Goal: Feedback & Contribution: Submit feedback/report problem

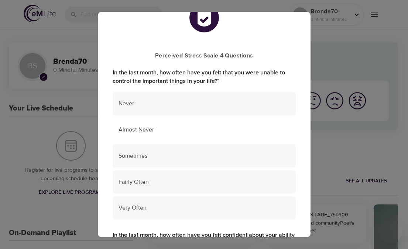
scroll to position [25, 0]
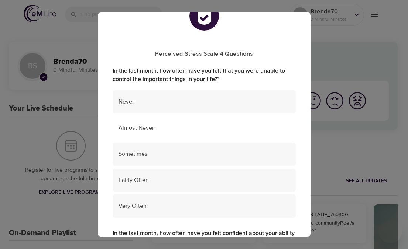
click at [147, 129] on span "Almost Never" at bounding box center [203, 128] width 171 height 8
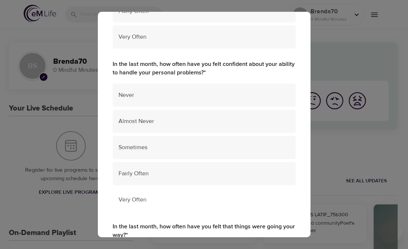
scroll to position [197, 0]
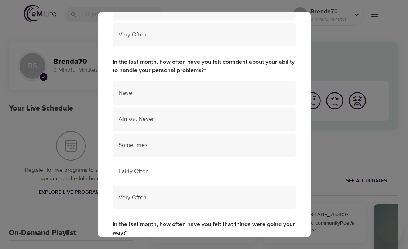
click at [136, 168] on span "Fairly Often" at bounding box center [203, 172] width 171 height 8
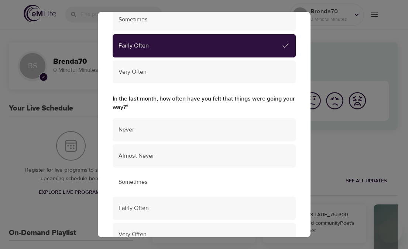
scroll to position [325, 0]
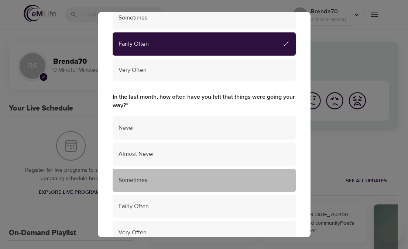
click at [136, 176] on span "Sometimes" at bounding box center [203, 180] width 171 height 8
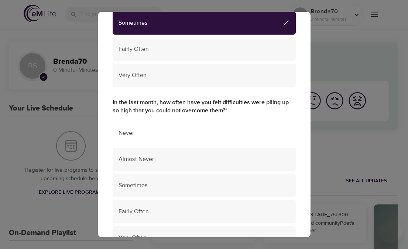
scroll to position [482, 0]
click at [132, 130] on span "Never" at bounding box center [203, 134] width 171 height 8
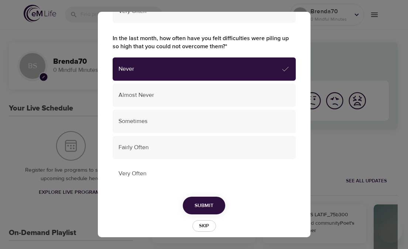
scroll to position [546, 0]
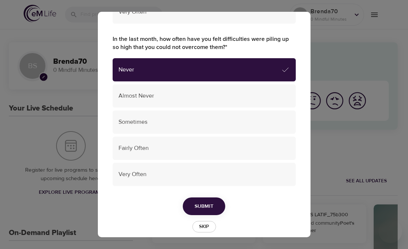
click at [197, 198] on button "Submit" at bounding box center [204, 207] width 42 height 18
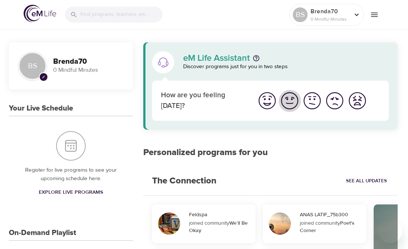
click at [289, 103] on img "I'm feeling good" at bounding box center [289, 101] width 20 height 20
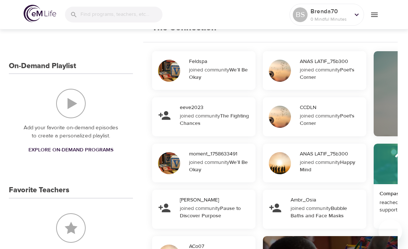
scroll to position [75, 0]
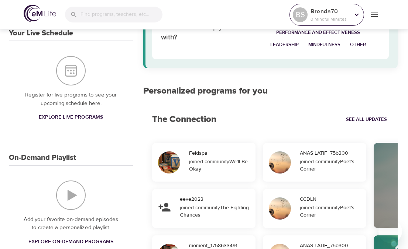
click at [323, 9] on p "Brenda70" at bounding box center [329, 11] width 39 height 9
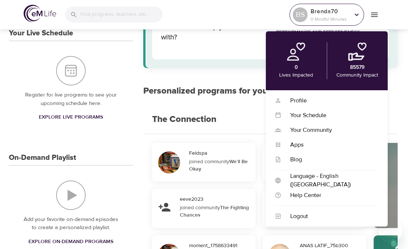
click at [357, 13] on icon at bounding box center [356, 15] width 8 height 8
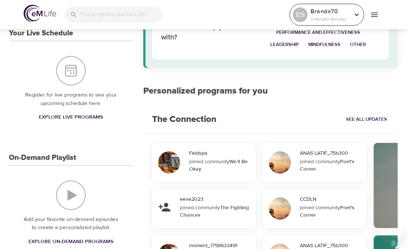
click at [356, 14] on icon at bounding box center [356, 15] width 8 height 8
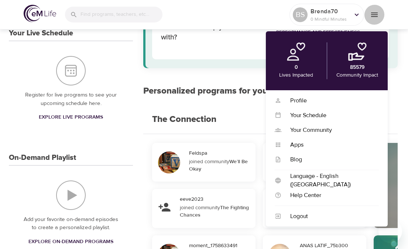
click at [375, 14] on icon "menu" at bounding box center [374, 15] width 7 height 4
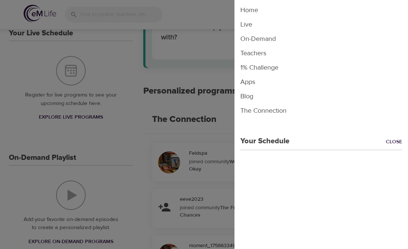
click at [394, 141] on link "Close" at bounding box center [397, 142] width 22 height 8
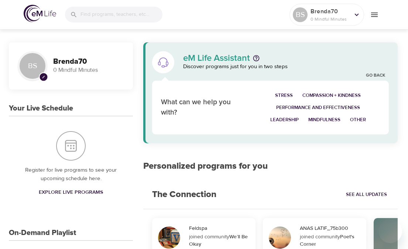
scroll to position [0, 0]
click at [33, 12] on img at bounding box center [40, 13] width 32 height 17
click at [37, 17] on img at bounding box center [40, 13] width 32 height 17
